Goal: Task Accomplishment & Management: Manage account settings

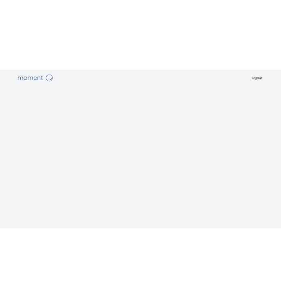
scroll to position [1, 0]
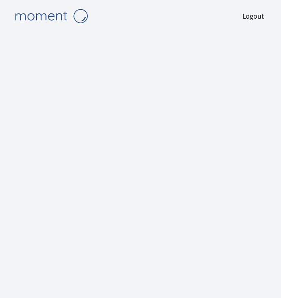
click at [218, 7] on div "Logout" at bounding box center [141, 16] width 260 height 34
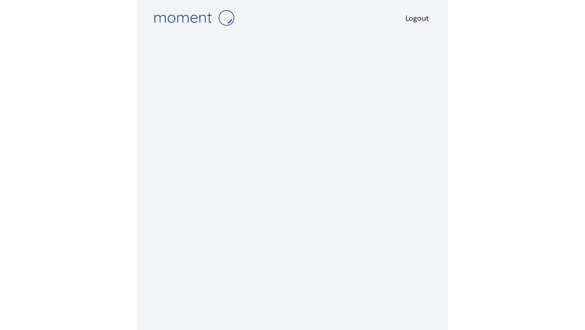
scroll to position [0, 0]
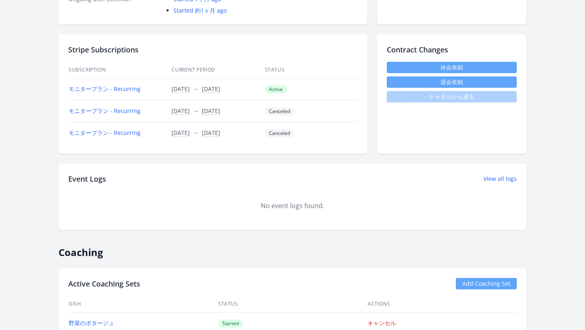
scroll to position [229, 0]
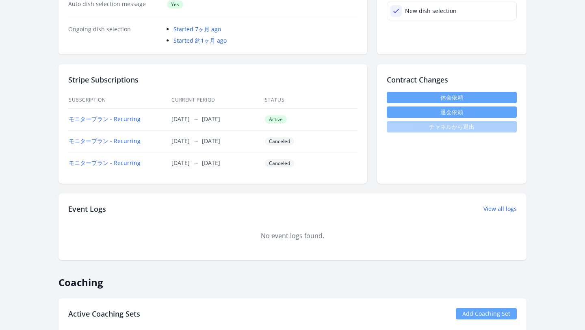
click at [431, 96] on link "休会依頼" at bounding box center [451, 97] width 130 height 11
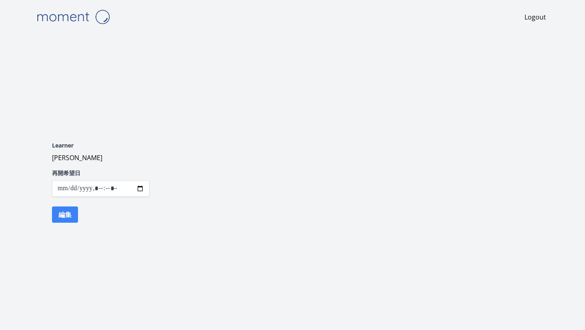
click at [140, 188] on input "datetime-local" at bounding box center [100, 188] width 97 height 16
type input "**********"
click at [180, 157] on div "Learner Yuki Moriya 再開希望日 編集" at bounding box center [292, 182] width 520 height 140
click at [61, 215] on button "編集" at bounding box center [65, 214] width 26 height 16
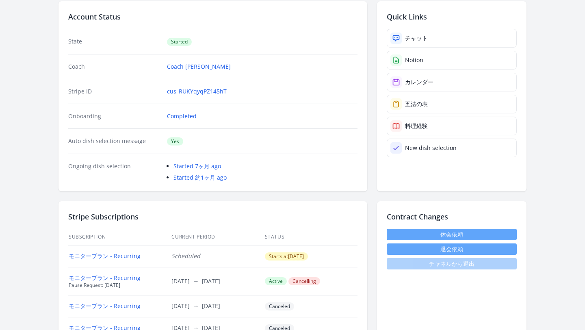
scroll to position [43, 0]
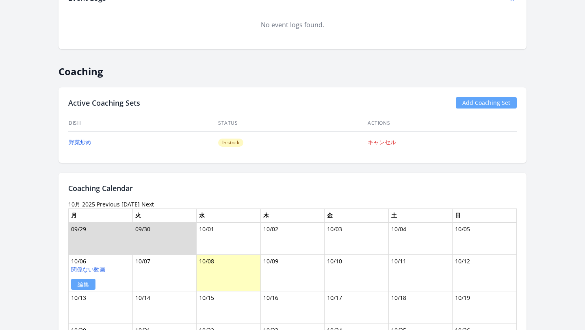
scroll to position [461, 0]
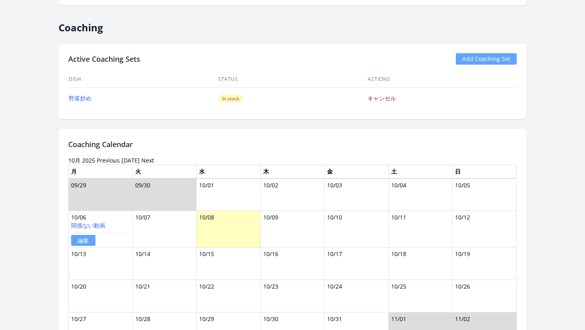
click at [389, 96] on link "キャンセル" at bounding box center [381, 98] width 28 height 8
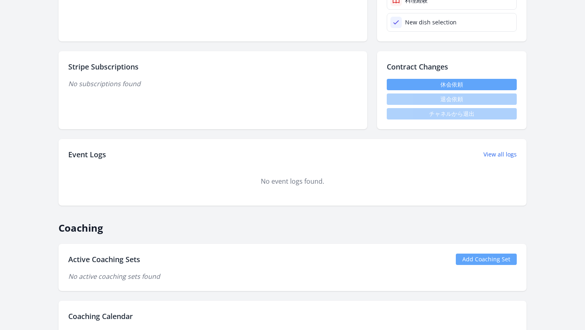
scroll to position [365, 0]
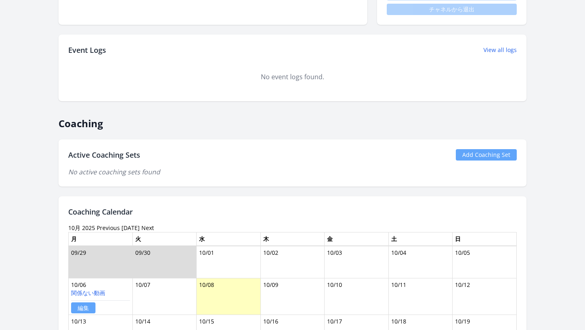
click at [471, 154] on link "Add Coaching Set" at bounding box center [485, 154] width 61 height 11
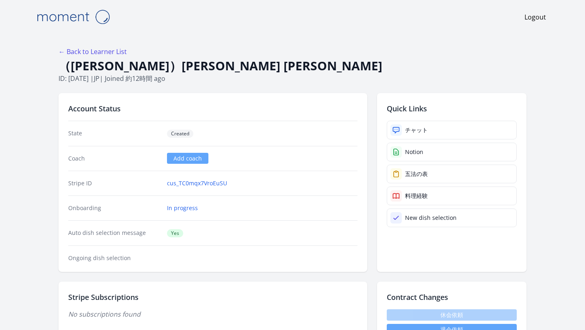
click at [394, 126] on icon at bounding box center [396, 130] width 8 height 8
click at [403, 150] on link "Notion" at bounding box center [451, 151] width 130 height 19
click at [395, 125] on div at bounding box center [395, 129] width 11 height 11
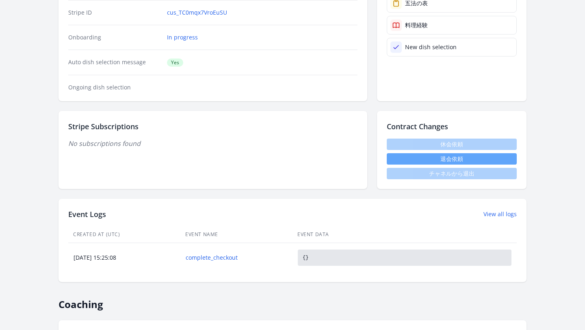
scroll to position [46, 0]
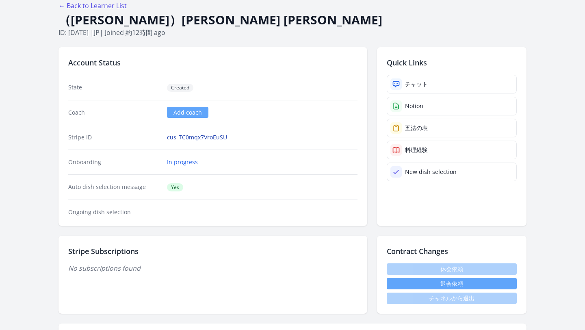
click at [192, 138] on link "cus_TC0mqx7VroEuSU" at bounding box center [197, 137] width 60 height 8
click at [190, 138] on link "cus_TC0mqx7VroEuSU" at bounding box center [197, 137] width 60 height 8
